Goal: Use online tool/utility: Use online tool/utility

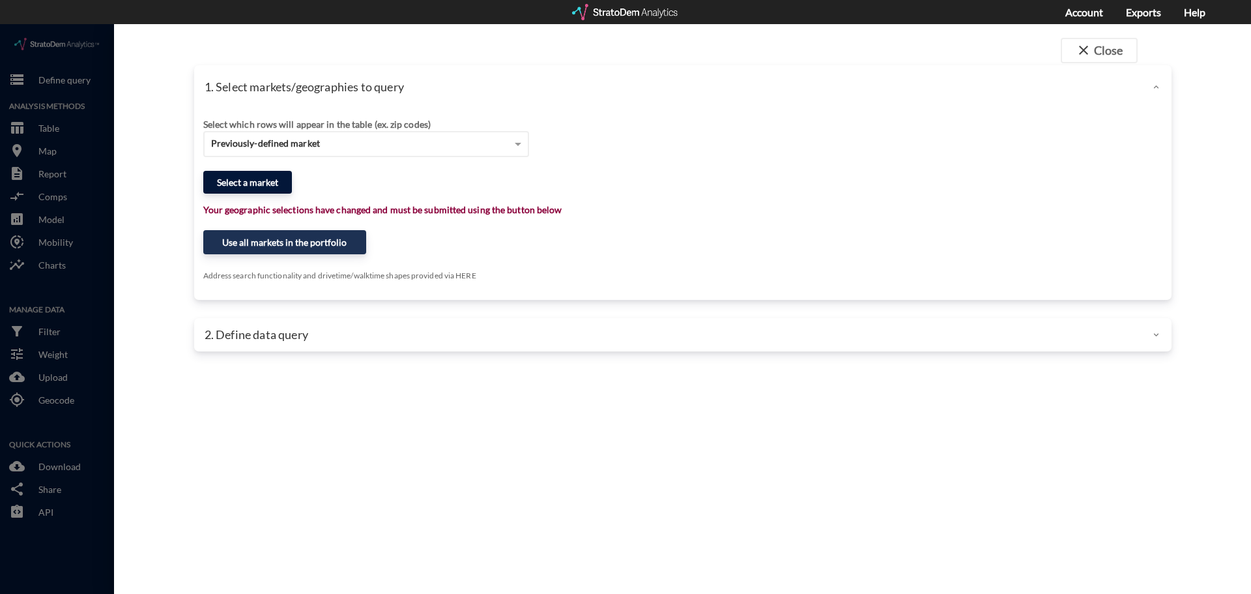
click button "Select a market"
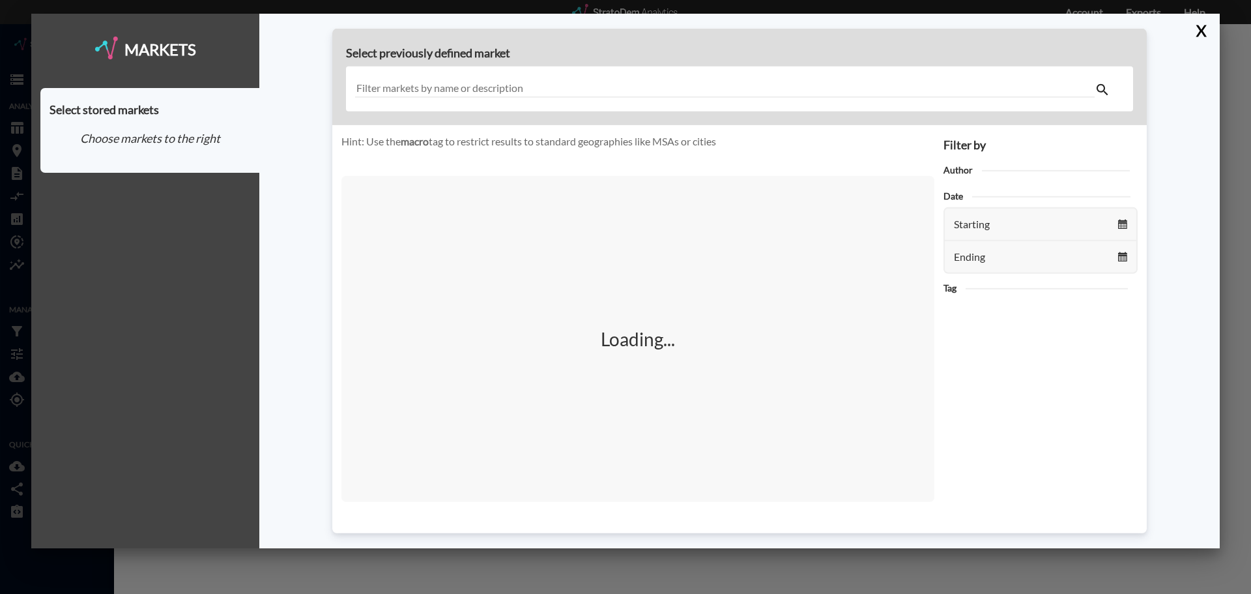
click at [446, 76] on div at bounding box center [739, 88] width 787 height 45
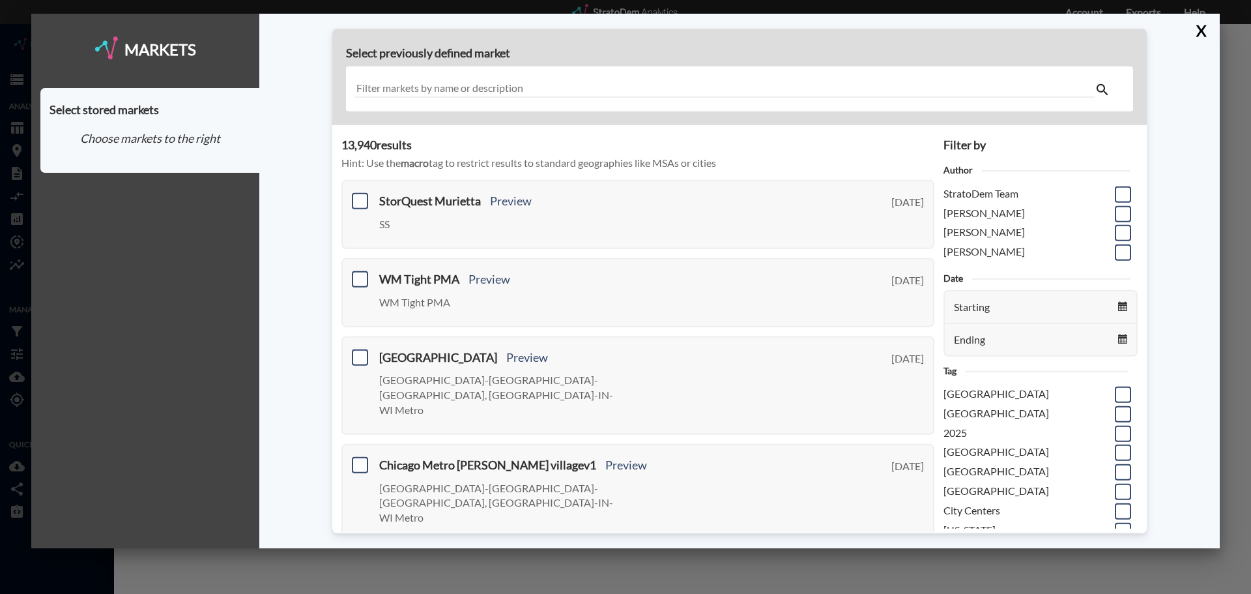
click at [429, 86] on input "text" at bounding box center [725, 89] width 740 height 18
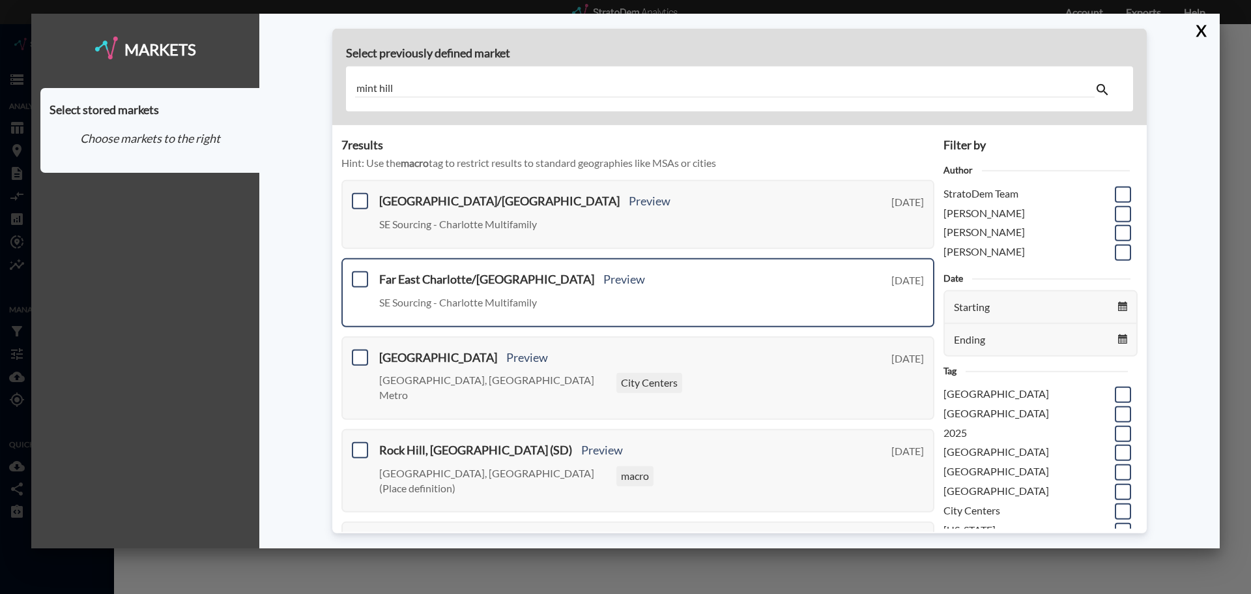
type input "mint hill"
click at [622, 281] on h3 "Far East Charlotte/[GEOGRAPHIC_DATA] Preview" at bounding box center [602, 279] width 447 height 13
click at [358, 274] on span at bounding box center [360, 279] width 16 height 16
click at [358, 274] on input "checkbox" at bounding box center [358, 274] width 0 height 0
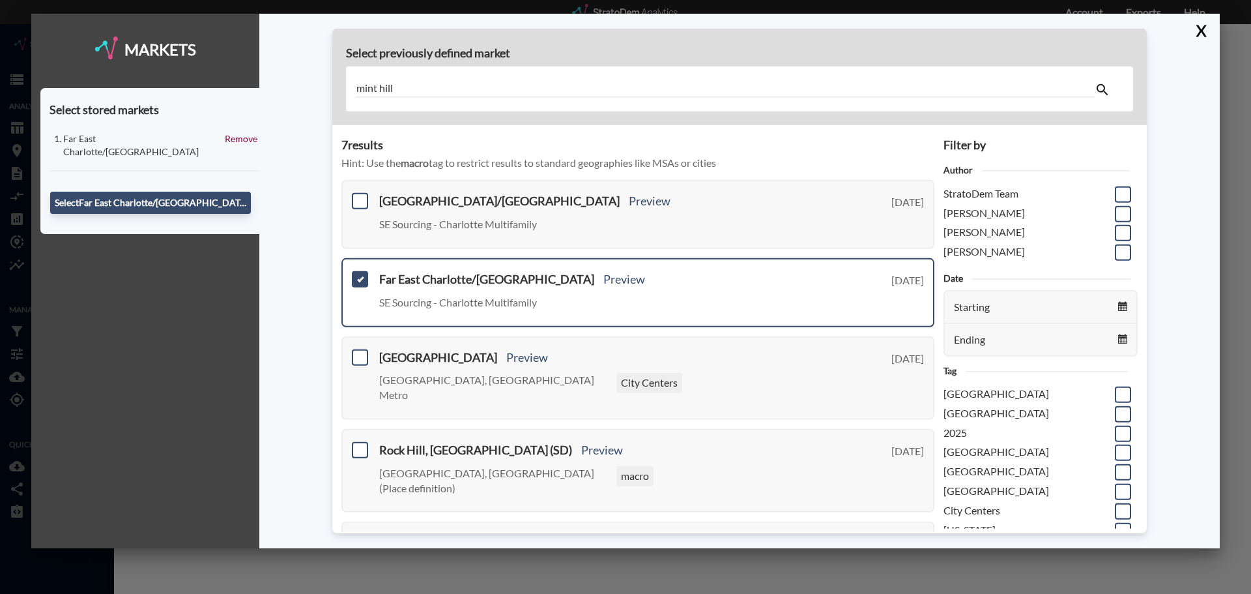
click at [575, 308] on p "SE Sourcing - Charlotte Multifamily" at bounding box center [493, 302] width 228 height 15
click at [205, 201] on div "Select Far East Charlotte/[GEOGRAPHIC_DATA]" at bounding box center [150, 202] width 201 height 35
click at [208, 192] on button "Select Far East Charlotte/[GEOGRAPHIC_DATA]" at bounding box center [150, 203] width 201 height 22
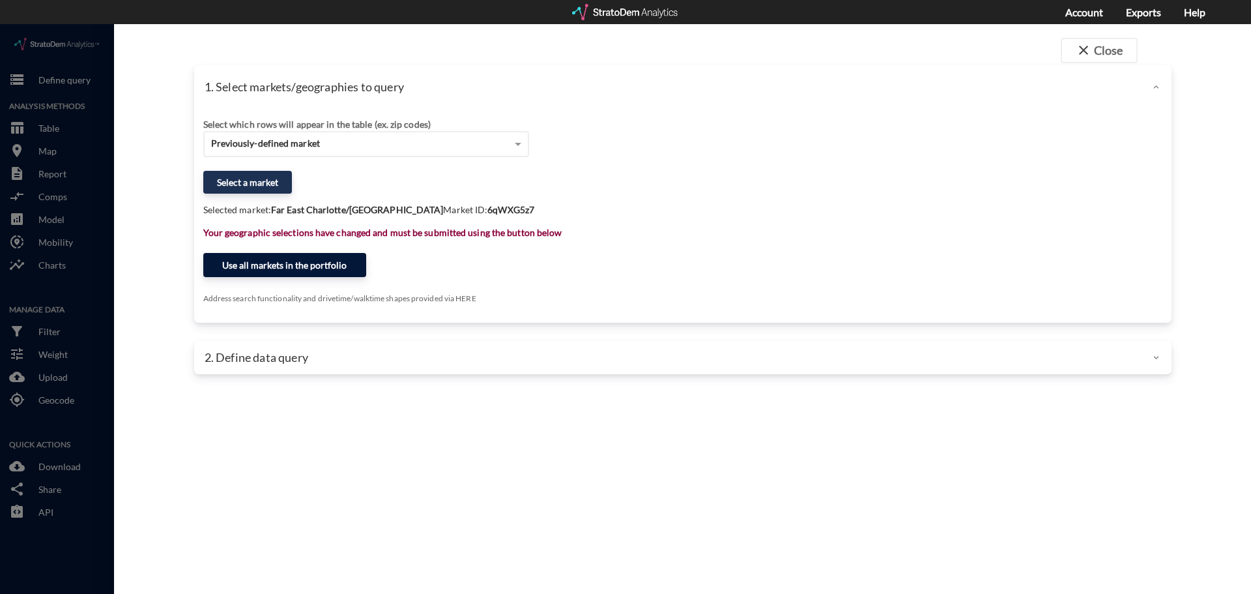
click button "Use all markets in the portfolio"
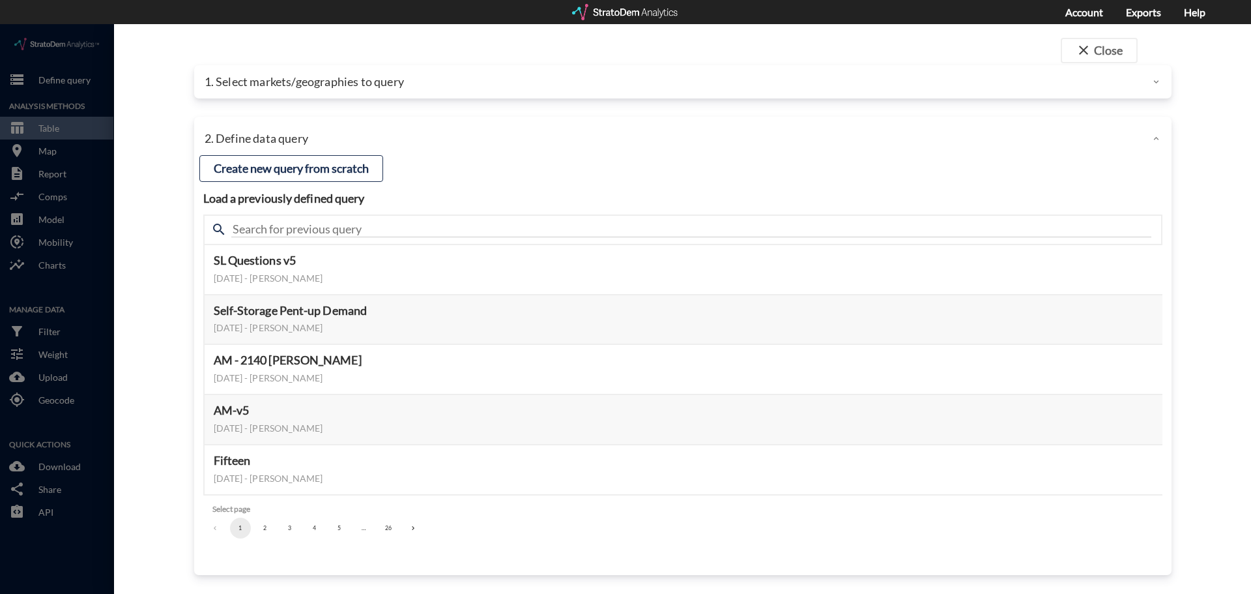
click div "close Close 1. Select markets/geographies to query Select which rows will appea…"
